Goal: Task Accomplishment & Management: Use online tool/utility

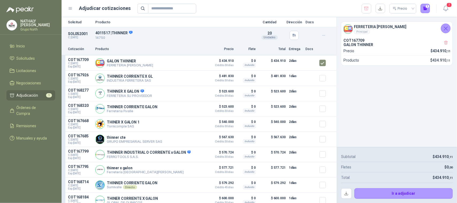
click at [444, 30] on icon "Cerrar" at bounding box center [446, 28] width 7 height 7
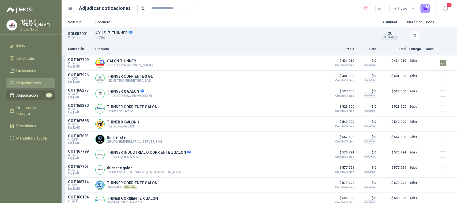
click at [31, 84] on span "Negociaciones" at bounding box center [29, 83] width 25 height 6
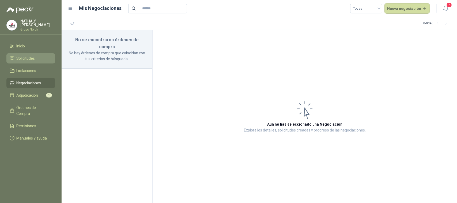
click at [38, 60] on li "Solicitudes" at bounding box center [31, 58] width 42 height 6
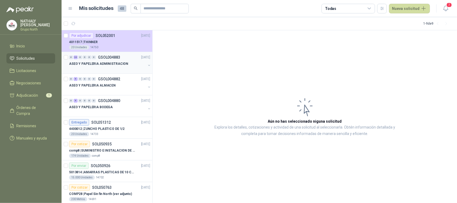
click at [113, 62] on p "ASEO Y PAPELERIA ADMINISTRACION" at bounding box center [98, 63] width 59 height 5
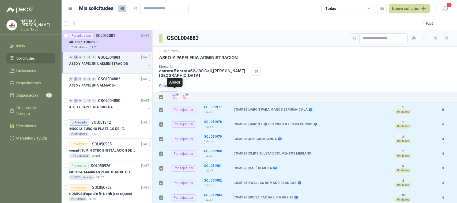
click at [176, 95] on icon "Añadir" at bounding box center [174, 97] width 5 height 5
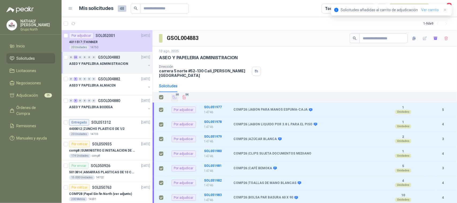
click at [435, 11] on link "Ver carrito" at bounding box center [430, 10] width 18 height 6
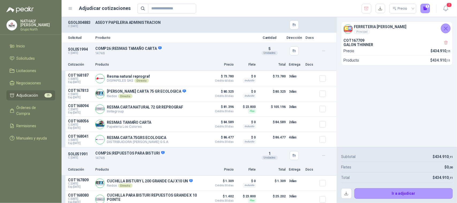
click at [447, 28] on icon "Cerrar" at bounding box center [446, 28] width 7 height 7
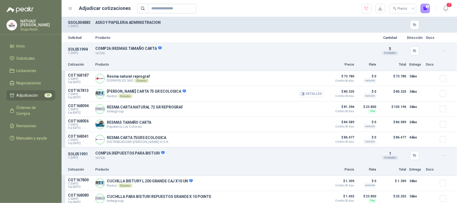
click at [314, 93] on button "Detalles" at bounding box center [311, 93] width 25 height 7
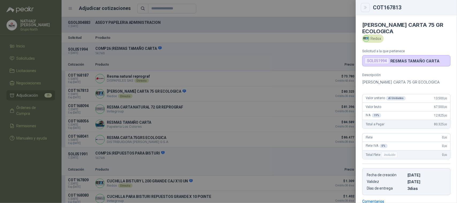
click at [366, 9] on icon "Close" at bounding box center [365, 7] width 5 height 5
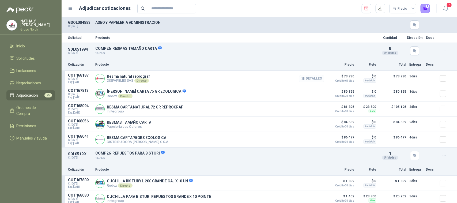
click at [312, 80] on button "Detalles" at bounding box center [311, 78] width 25 height 7
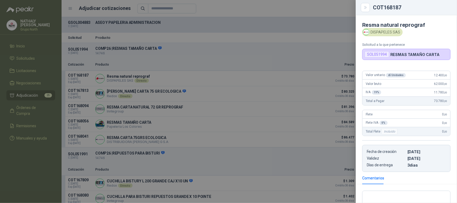
click at [256, 47] on div at bounding box center [228, 101] width 457 height 203
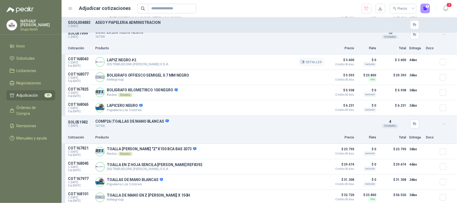
scroll to position [1305, 0]
click at [310, 63] on button "Detalles" at bounding box center [311, 61] width 25 height 7
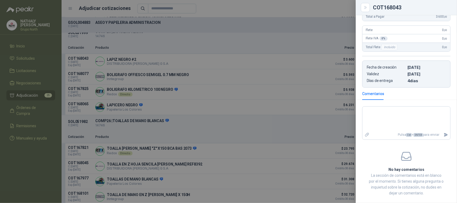
scroll to position [94, 0]
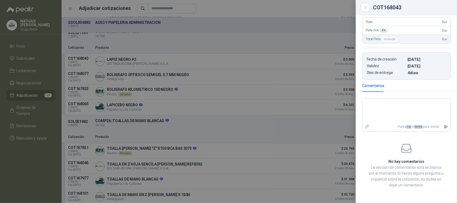
click at [224, 74] on div at bounding box center [228, 101] width 457 height 203
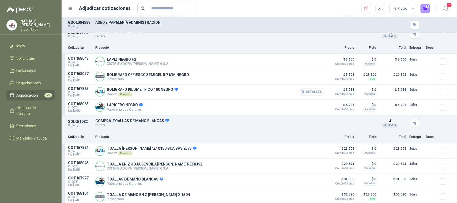
click at [314, 96] on button "Detalles" at bounding box center [311, 91] width 25 height 7
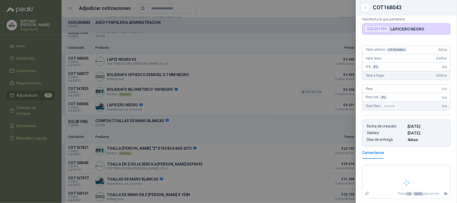
scroll to position [33, 0]
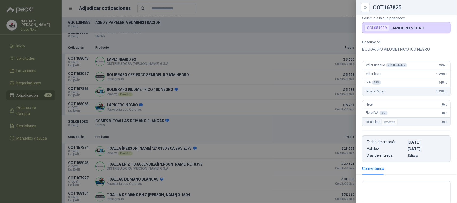
click at [262, 79] on div at bounding box center [228, 101] width 457 height 203
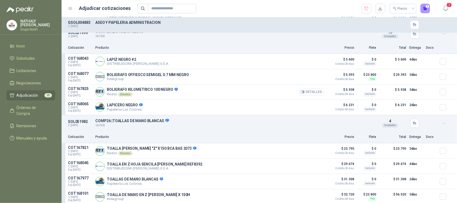
click at [308, 94] on button "Detalles" at bounding box center [311, 91] width 25 height 7
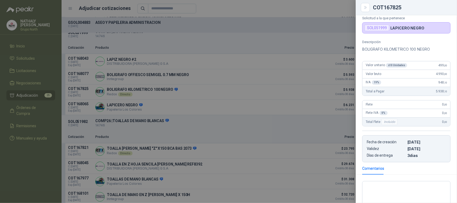
click at [278, 90] on div at bounding box center [228, 101] width 457 height 203
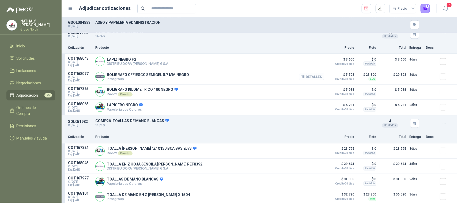
click at [307, 77] on button "Detalles" at bounding box center [311, 76] width 25 height 7
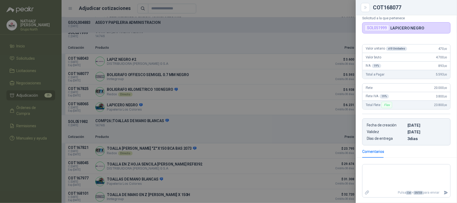
click at [280, 92] on div at bounding box center [228, 101] width 457 height 203
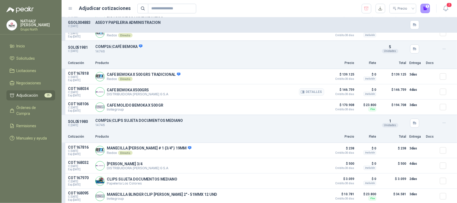
scroll to position [2008, 0]
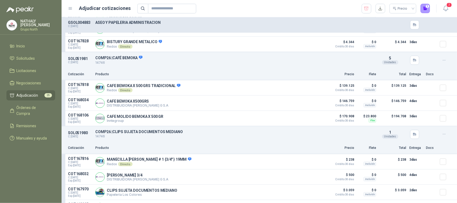
click at [278, 10] on div "Precio 1" at bounding box center [283, 9] width 293 height 10
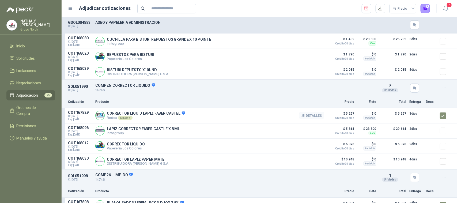
scroll to position [167, 0]
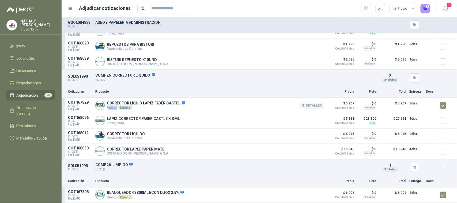
drag, startPoint x: 108, startPoint y: 112, endPoint x: 129, endPoint y: 112, distance: 21.4
click at [129, 110] on p "Redox Directo" at bounding box center [146, 107] width 78 height 4
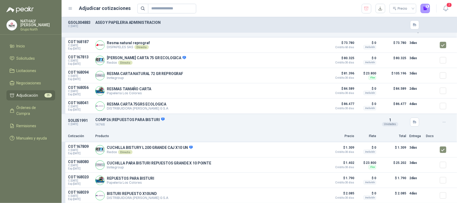
scroll to position [0, 0]
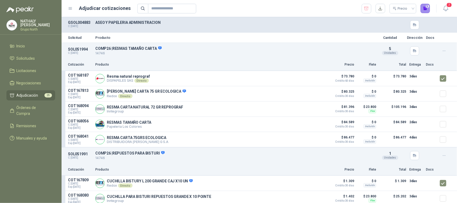
click at [426, 5] on button "5" at bounding box center [426, 9] width 10 height 10
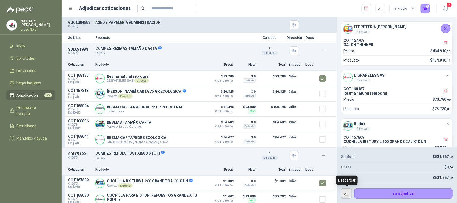
click at [343, 192] on button "button" at bounding box center [346, 193] width 11 height 11
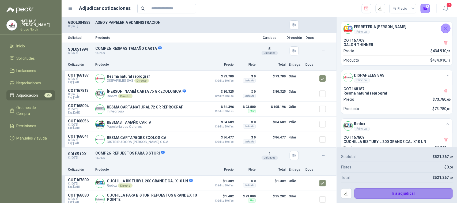
click at [405, 193] on button "Ir a adjudicar" at bounding box center [403, 193] width 99 height 11
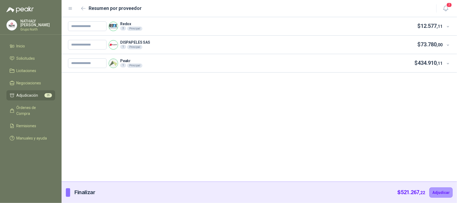
click at [448, 26] on icon at bounding box center [448, 27] width 4 height 4
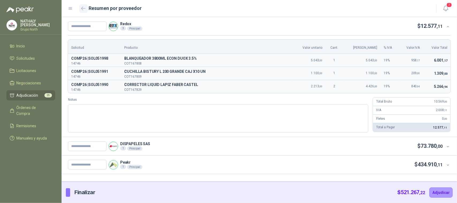
click at [81, 7] on icon "button" at bounding box center [83, 8] width 5 height 4
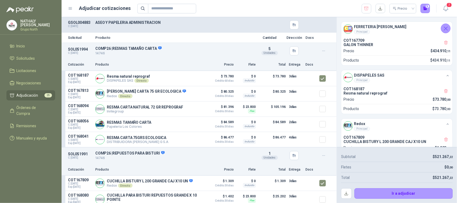
drag, startPoint x: 445, startPoint y: 29, endPoint x: 308, endPoint y: 21, distance: 136.5
click at [312, 21] on div "GSOL004883 C: [DATE] ASEO Y PAPELERIA ADMINISTRACION Solicitud Producto Cantida…" at bounding box center [259, 110] width 395 height 186
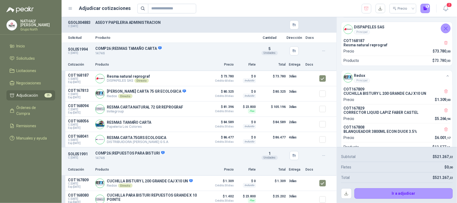
scroll to position [63, 0]
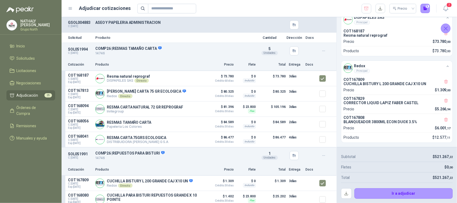
click at [291, 5] on div "Precio 5" at bounding box center [283, 9] width 293 height 10
click at [32, 59] on span "Solicitudes" at bounding box center [26, 58] width 18 height 6
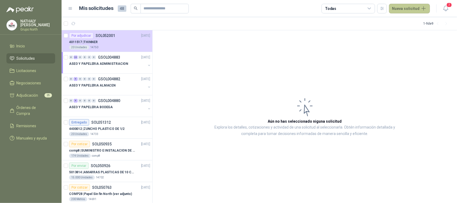
click at [425, 7] on button "Nueva solicitud" at bounding box center [409, 9] width 41 height 10
click at [407, 32] on link "Solicitud grupal" at bounding box center [416, 30] width 46 height 9
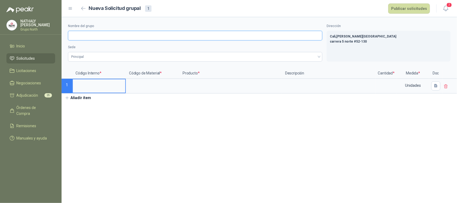
click at [88, 34] on input "Nombre del grupo" at bounding box center [195, 36] width 254 height 10
click at [74, 34] on input "Nombre del grupo" at bounding box center [195, 36] width 254 height 10
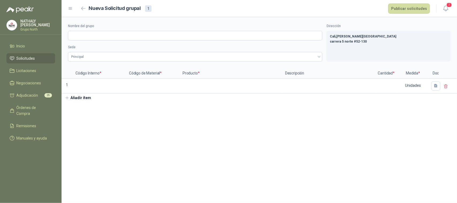
click at [222, 125] on section "Nombre del grupo Sede Principal Dirección [GEOGRAPHIC_DATA] , [PERSON_NAME][GEO…" at bounding box center [259, 110] width 395 height 186
click at [85, 8] on icon "button" at bounding box center [83, 8] width 4 height 3
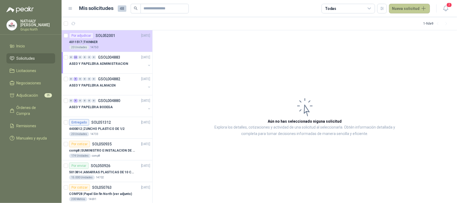
click at [422, 7] on button "Nueva solicitud" at bounding box center [409, 9] width 41 height 10
click at [406, 21] on link "Solicitud" at bounding box center [416, 21] width 46 height 9
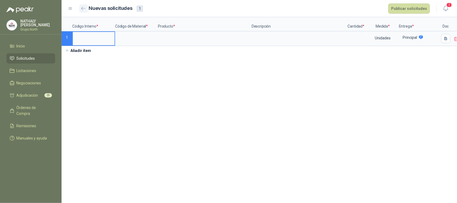
click at [83, 8] on icon "button" at bounding box center [83, 8] width 5 height 4
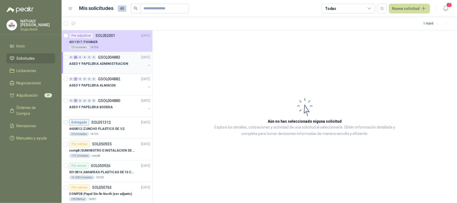
click at [147, 63] on button "button" at bounding box center [149, 65] width 4 height 4
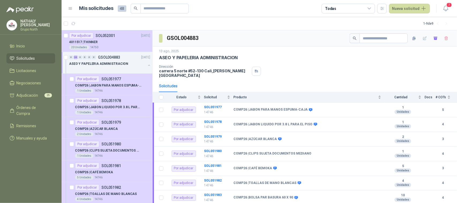
click at [147, 66] on button "button" at bounding box center [149, 65] width 4 height 4
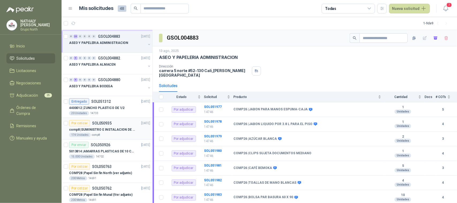
scroll to position [30, 0]
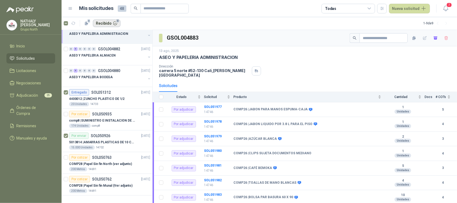
click at [107, 23] on button "Recibido 2" at bounding box center [107, 23] width 28 height 7
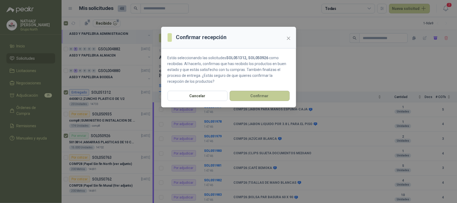
click at [248, 97] on button "Confirmar" at bounding box center [260, 96] width 60 height 10
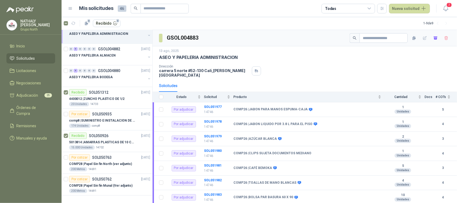
click at [370, 8] on icon at bounding box center [369, 8] width 3 height 1
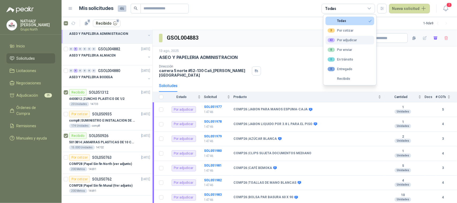
click at [354, 39] on div "43 Por adjudicar" at bounding box center [342, 40] width 29 height 4
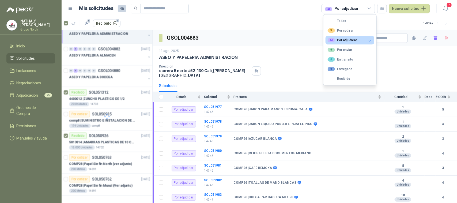
scroll to position [0, 0]
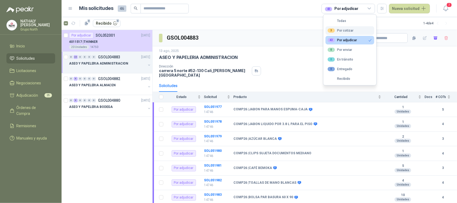
click at [352, 29] on div "3 Por cotizar" at bounding box center [341, 30] width 26 height 4
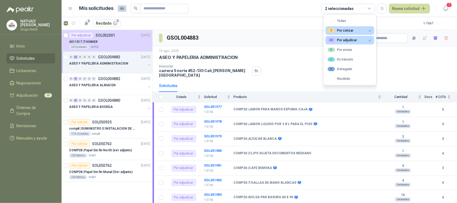
click at [369, 41] on icon "button" at bounding box center [370, 40] width 3 height 2
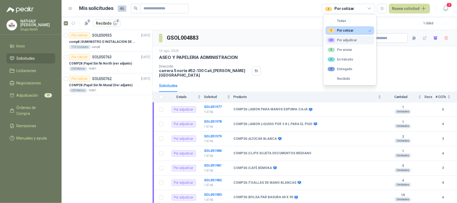
click at [354, 41] on div "43 Por adjudicar" at bounding box center [342, 40] width 29 height 4
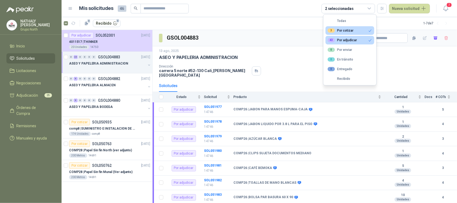
click at [356, 32] on button "3 Por cotizar" at bounding box center [350, 30] width 49 height 9
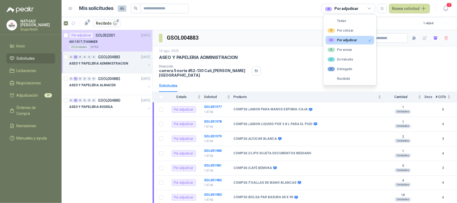
click at [29, 58] on span "Solicitudes" at bounding box center [26, 58] width 18 height 6
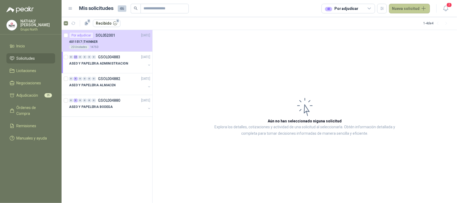
click at [414, 8] on button "Nueva solicitud" at bounding box center [409, 9] width 41 height 10
click at [413, 19] on link "Solicitud" at bounding box center [416, 21] width 46 height 9
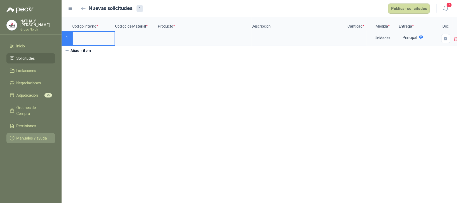
click at [37, 135] on span "Manuales y ayuda" at bounding box center [32, 138] width 31 height 6
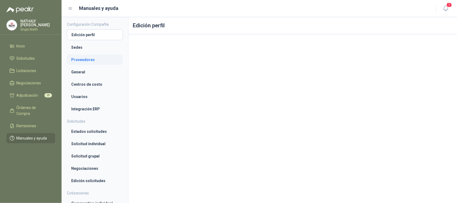
click at [88, 58] on li "Proveedores" at bounding box center [94, 60] width 47 height 6
click at [28, 91] on link "Adjudicación 25" at bounding box center [30, 95] width 49 height 10
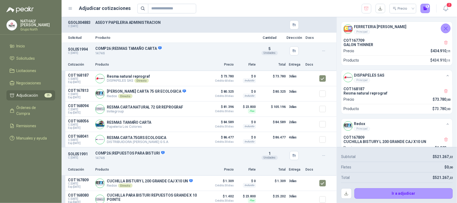
click at [385, 27] on h4 "FERRETERIA [PERSON_NAME]" at bounding box center [380, 27] width 52 height 6
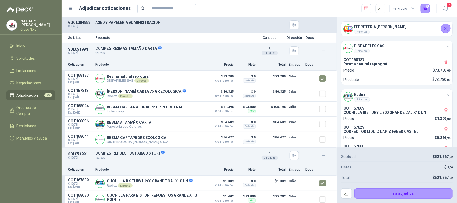
click at [414, 26] on div "FERRETERIA [PERSON_NAME] Principal" at bounding box center [392, 29] width 99 height 10
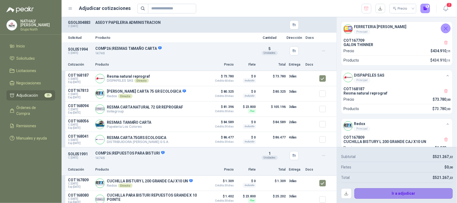
click at [410, 195] on button "Ir a adjudicar" at bounding box center [403, 193] width 99 height 11
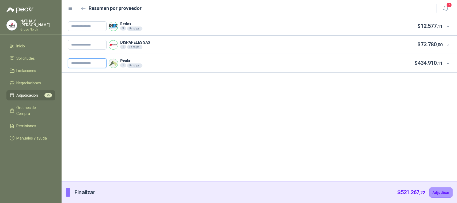
click at [82, 65] on input "text" at bounding box center [87, 63] width 39 height 10
type input "*****"
click at [450, 64] on icon at bounding box center [448, 64] width 4 height 4
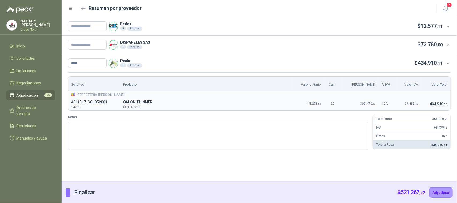
click at [449, 29] on div at bounding box center [447, 26] width 8 height 6
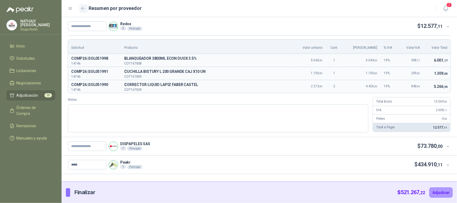
click at [85, 8] on icon "button" at bounding box center [83, 8] width 5 height 4
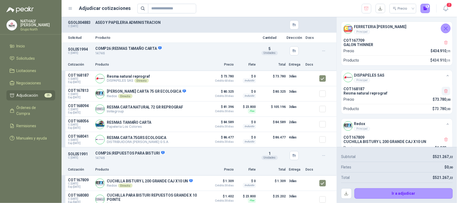
click at [444, 90] on icon "button" at bounding box center [445, 91] width 3 height 4
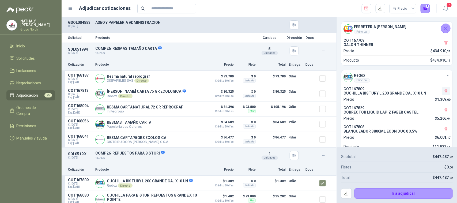
click at [444, 90] on icon "button" at bounding box center [445, 91] width 3 height 4
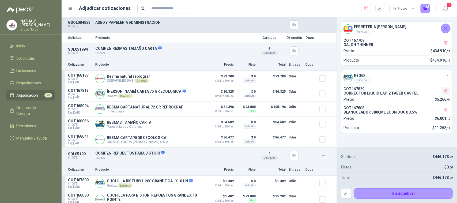
click at [445, 92] on icon "button" at bounding box center [445, 91] width 3 height 4
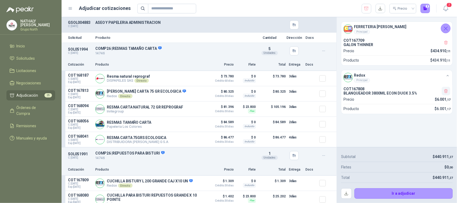
click at [445, 93] on icon "button" at bounding box center [446, 91] width 5 height 5
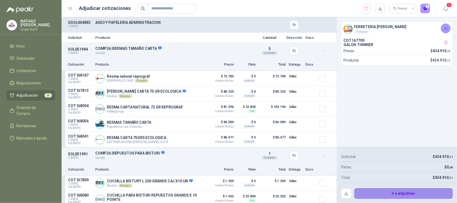
click at [407, 190] on button "Ir a adjudicar" at bounding box center [403, 193] width 99 height 11
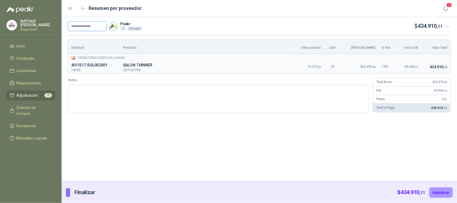
drag, startPoint x: 90, startPoint y: 27, endPoint x: 96, endPoint y: 24, distance: 6.5
click at [90, 27] on input "text" at bounding box center [87, 26] width 39 height 10
type input "*****"
click at [441, 193] on button "Adjudicar" at bounding box center [440, 192] width 23 height 10
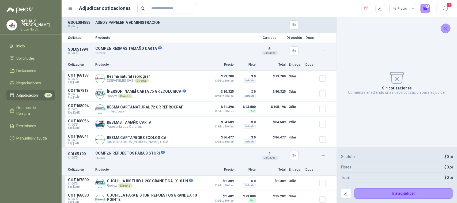
click at [448, 28] on icon "Cerrar" at bounding box center [446, 28] width 7 height 7
